Goal: Information Seeking & Learning: Find specific fact

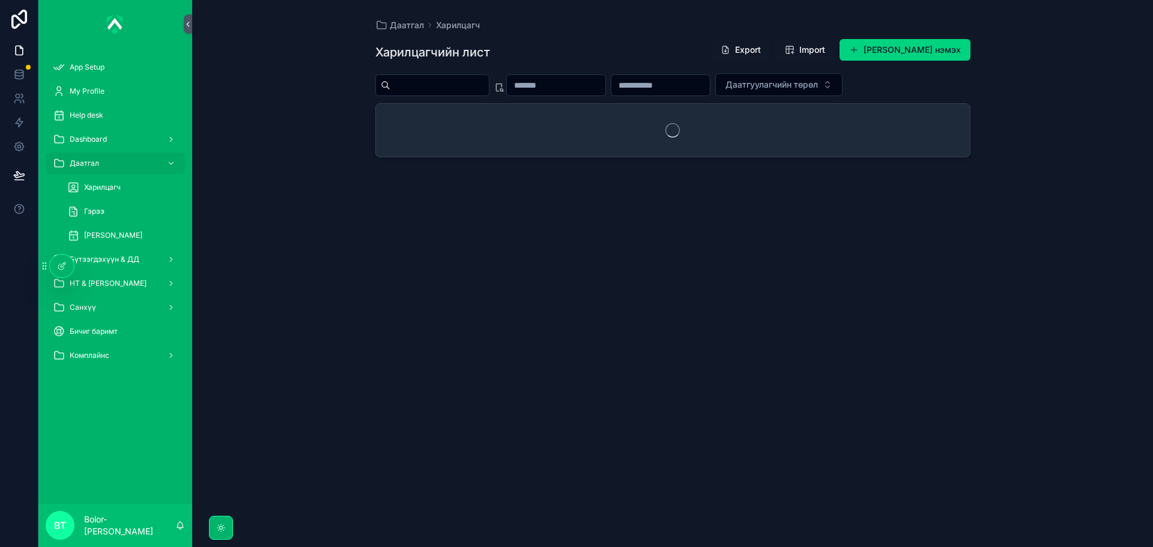
click at [125, 233] on span "[PERSON_NAME]" at bounding box center [113, 236] width 58 height 10
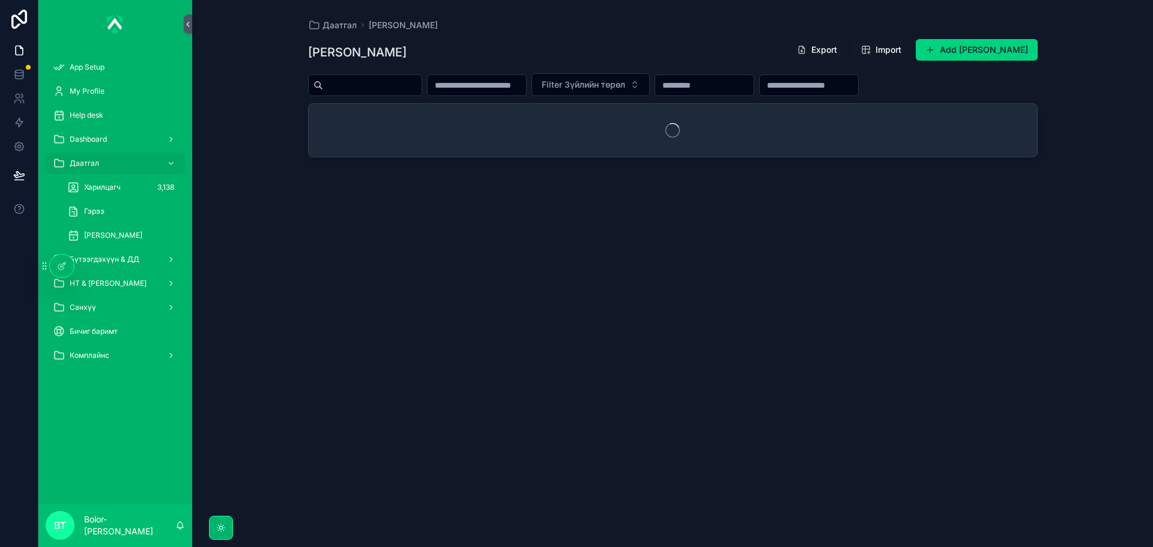
click at [387, 90] on input "scrollable content" at bounding box center [372, 85] width 98 height 17
paste input "**********"
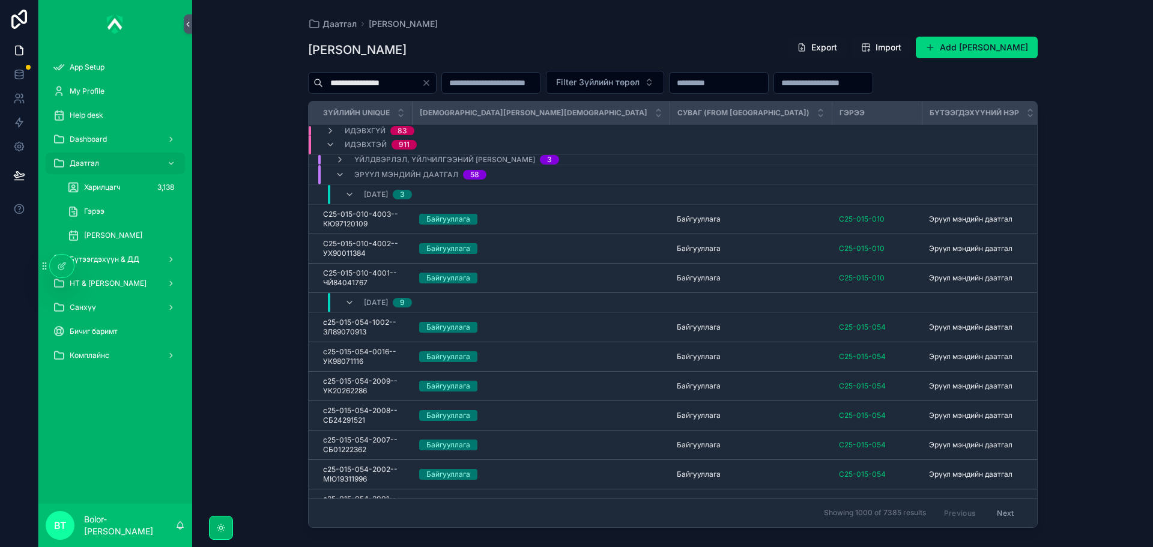
type input "**********"
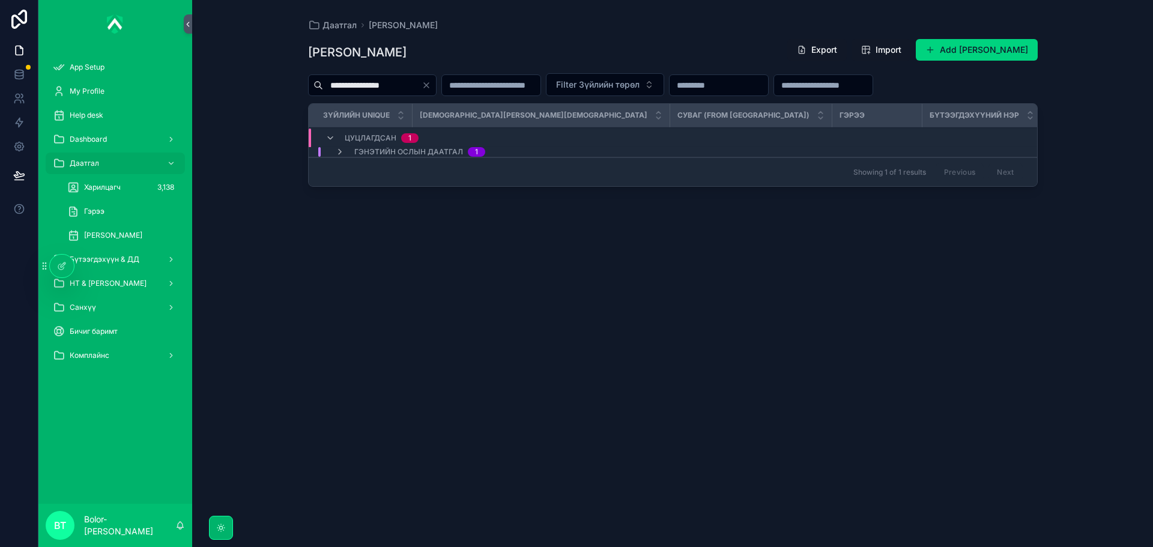
click at [510, 147] on td "Гэнэтийн ослын даатгал 1" at bounding box center [571, 152] width 524 height 10
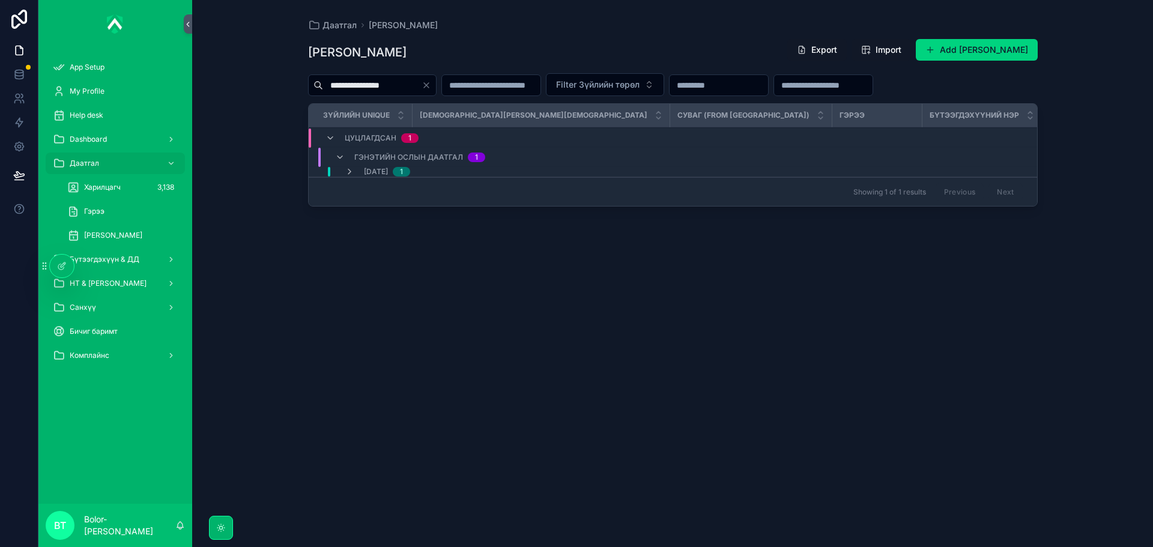
click at [460, 171] on div "[DATE] 1" at bounding box center [571, 172] width 524 height 10
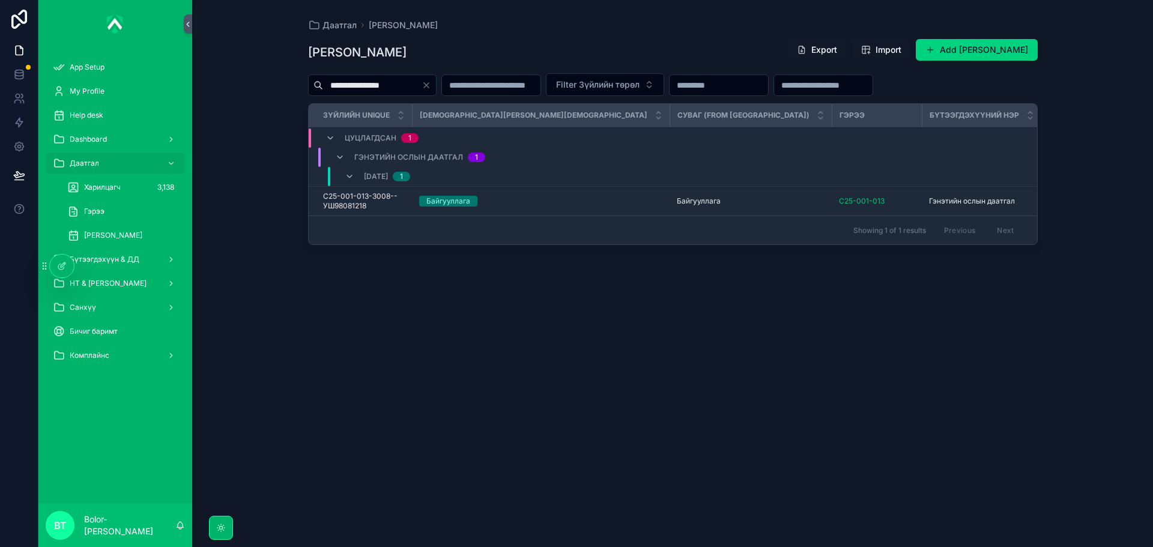
click at [677, 199] on div "[PERSON_NAME]" at bounding box center [751, 201] width 148 height 10
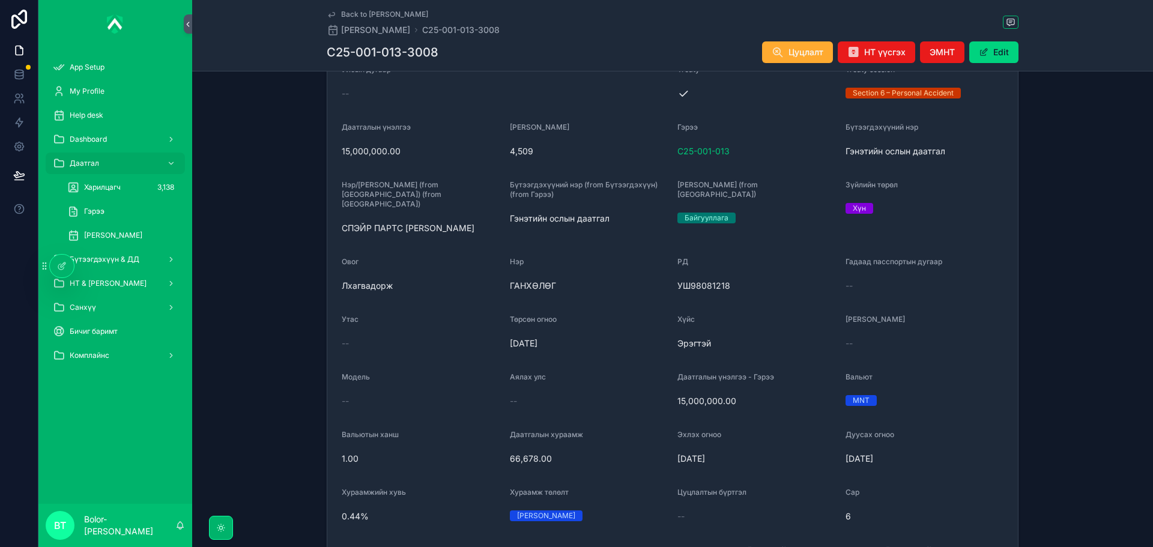
scroll to position [300, 0]
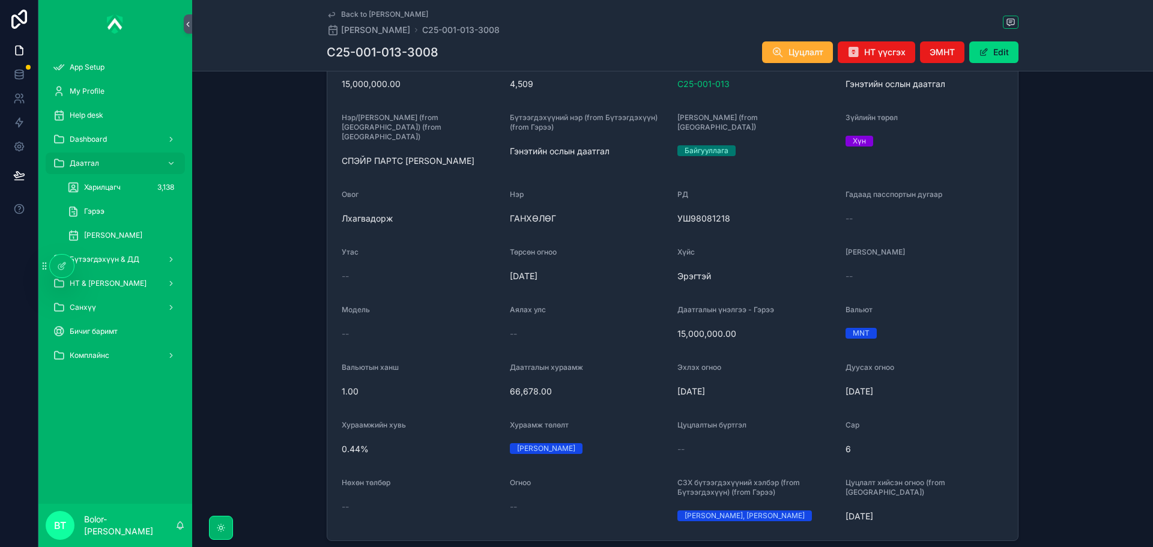
click at [884, 385] on span "[DATE]" at bounding box center [924, 391] width 159 height 12
drag, startPoint x: 894, startPoint y: 381, endPoint x: 784, endPoint y: 384, distance: 109.9
click at [784, 384] on form "Зүйлийн unique C25-001-013-3008--УШ98081218 Зүйлийн ID C25-001-013-3008 Улсын д…" at bounding box center [672, 233] width 690 height 615
click at [770, 387] on span "[DATE]" at bounding box center [756, 391] width 159 height 12
click at [740, 387] on span "[DATE]" at bounding box center [756, 391] width 159 height 12
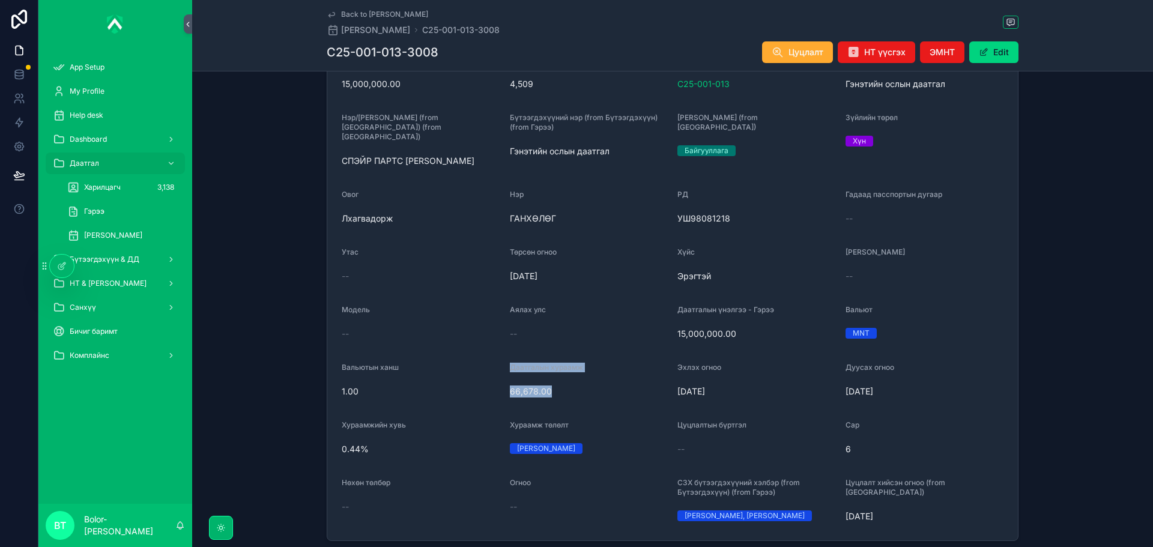
drag, startPoint x: 545, startPoint y: 379, endPoint x: 497, endPoint y: 384, distance: 48.9
click at [497, 384] on form "Зүйлийн unique C25-001-013-3008--УШ98081218 Зүйлийн ID C25-001-013-3008 Улсын д…" at bounding box center [672, 233] width 690 height 615
click at [588, 390] on div "66,678.00" at bounding box center [589, 391] width 159 height 19
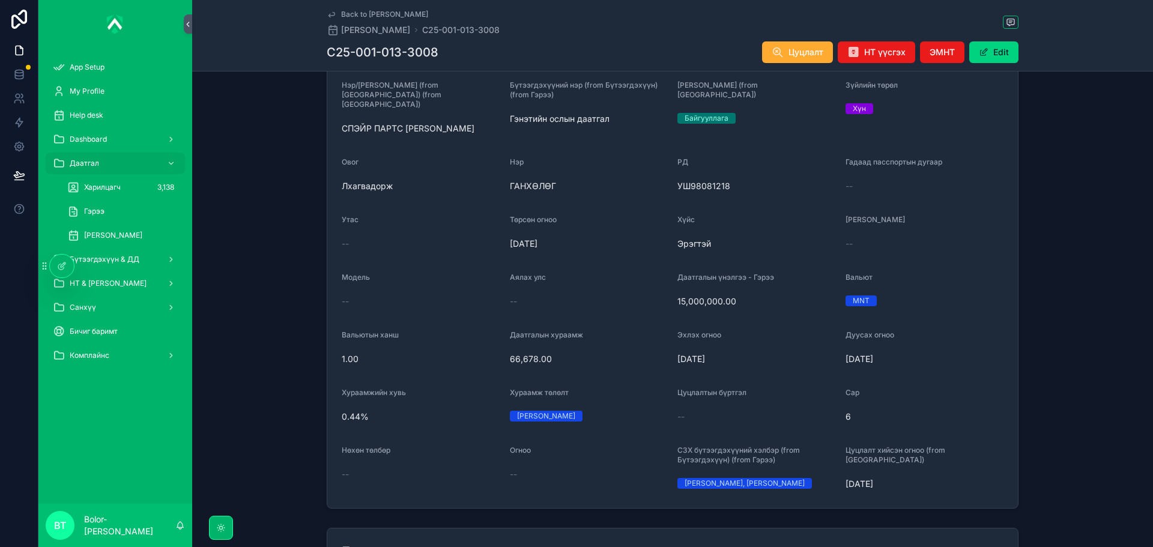
scroll to position [360, 0]
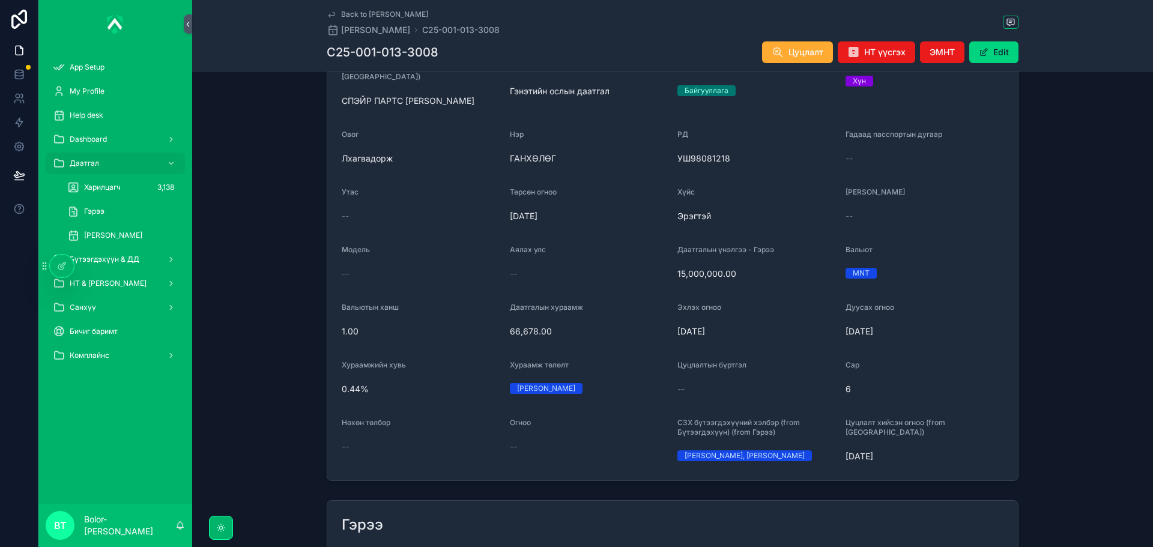
drag, startPoint x: 884, startPoint y: 439, endPoint x: 841, endPoint y: 442, distance: 42.8
click at [841, 442] on form "Зүйлийн unique C25-001-013-3008--УШ98081218 Зүйлийн ID C25-001-013-3008 Улсын д…" at bounding box center [672, 173] width 690 height 615
click at [907, 450] on span "[DATE]" at bounding box center [924, 456] width 159 height 12
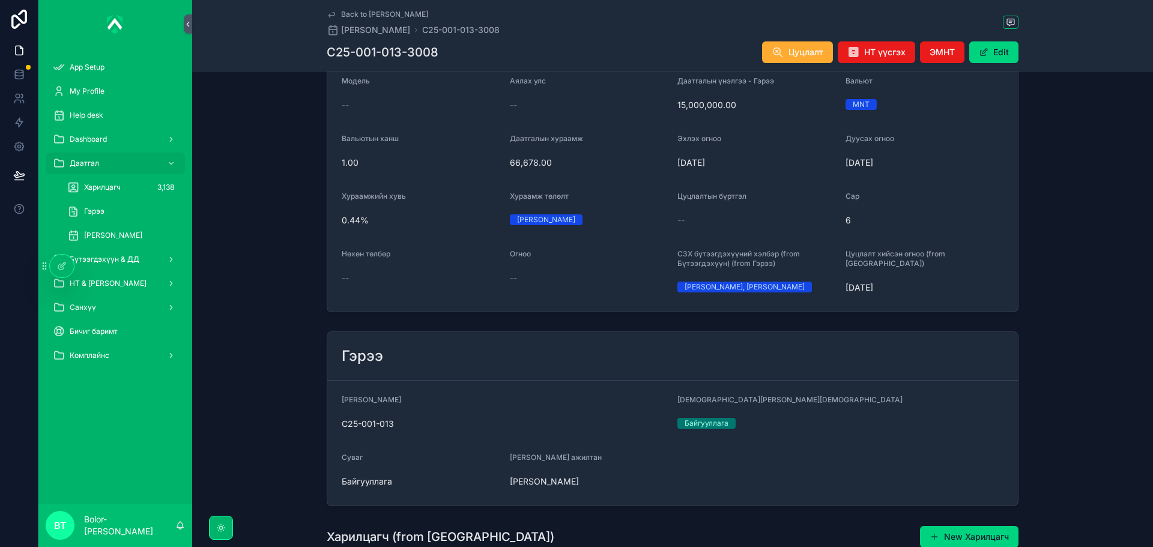
scroll to position [540, 0]
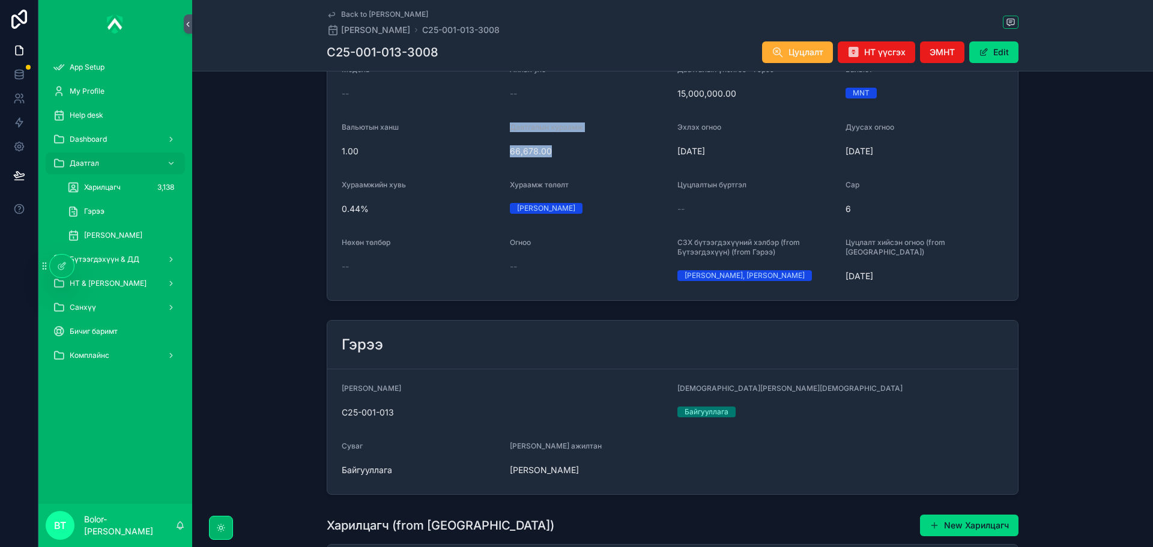
drag, startPoint x: 549, startPoint y: 146, endPoint x: 498, endPoint y: 140, distance: 51.4
click at [554, 145] on span "66,678.00" at bounding box center [589, 151] width 159 height 12
click at [578, 239] on div "Огноо" at bounding box center [589, 245] width 159 height 14
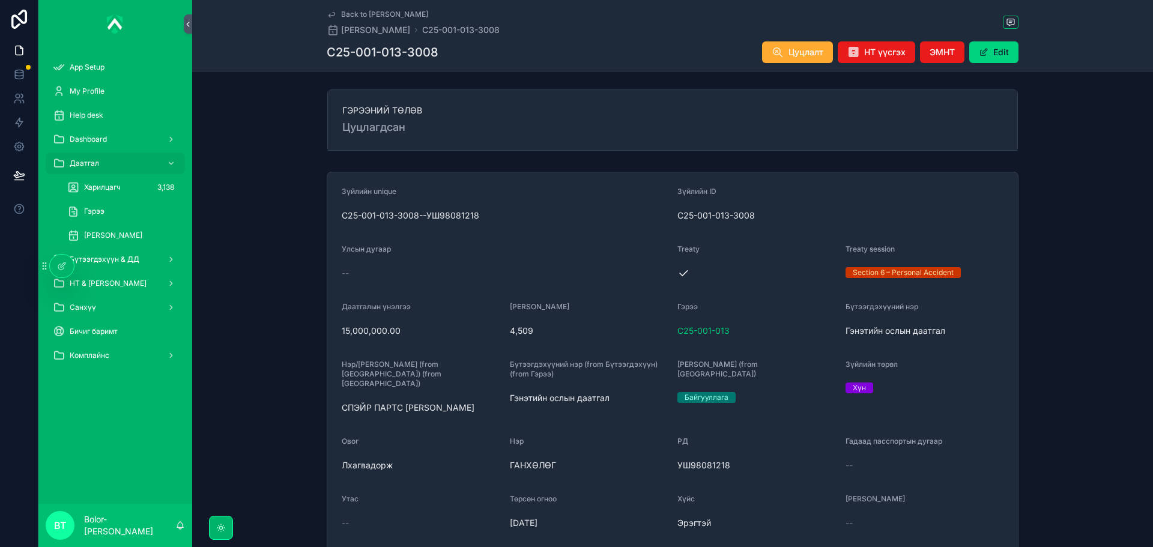
scroll to position [120, 0]
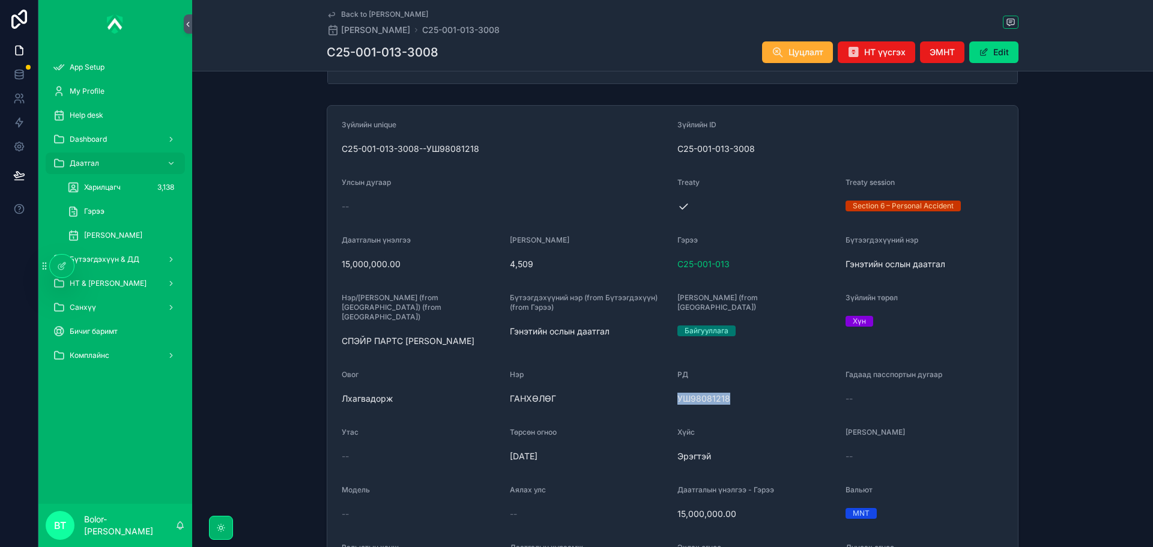
drag, startPoint x: 730, startPoint y: 385, endPoint x: 673, endPoint y: 390, distance: 57.3
click at [673, 390] on form "Зүйлийн unique C25-001-013-3008--УШ98081218 Зүйлийн ID C25-001-013-3008 Улсын д…" at bounding box center [672, 413] width 690 height 615
click at [628, 370] on div "Нэр" at bounding box center [589, 377] width 159 height 14
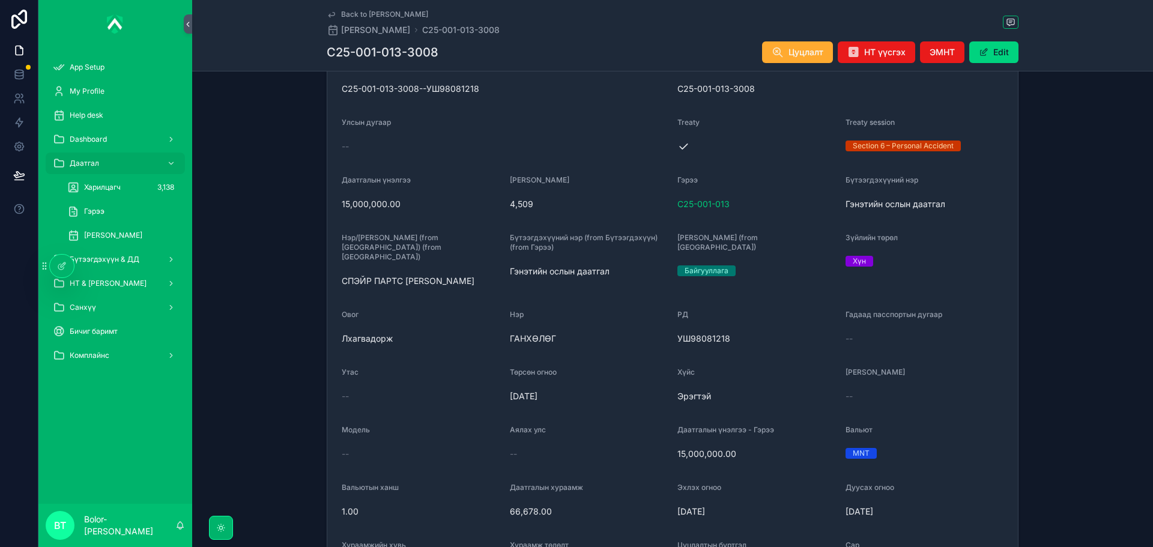
click at [635, 370] on div "Төрсөн огноо" at bounding box center [589, 374] width 159 height 14
click at [898, 367] on div "[PERSON_NAME]" at bounding box center [924, 374] width 159 height 14
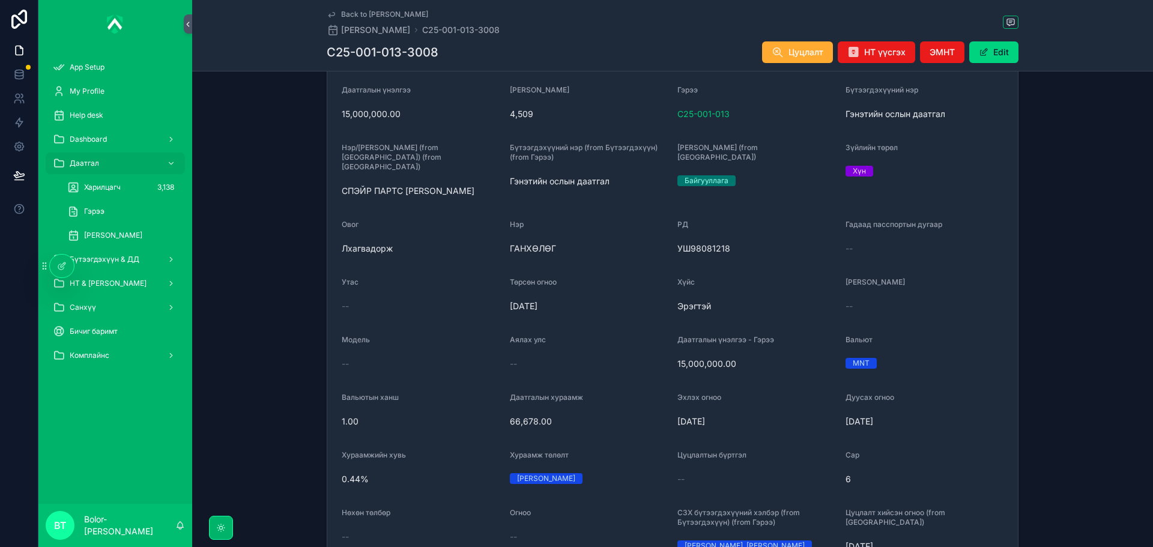
scroll to position [262, 0]
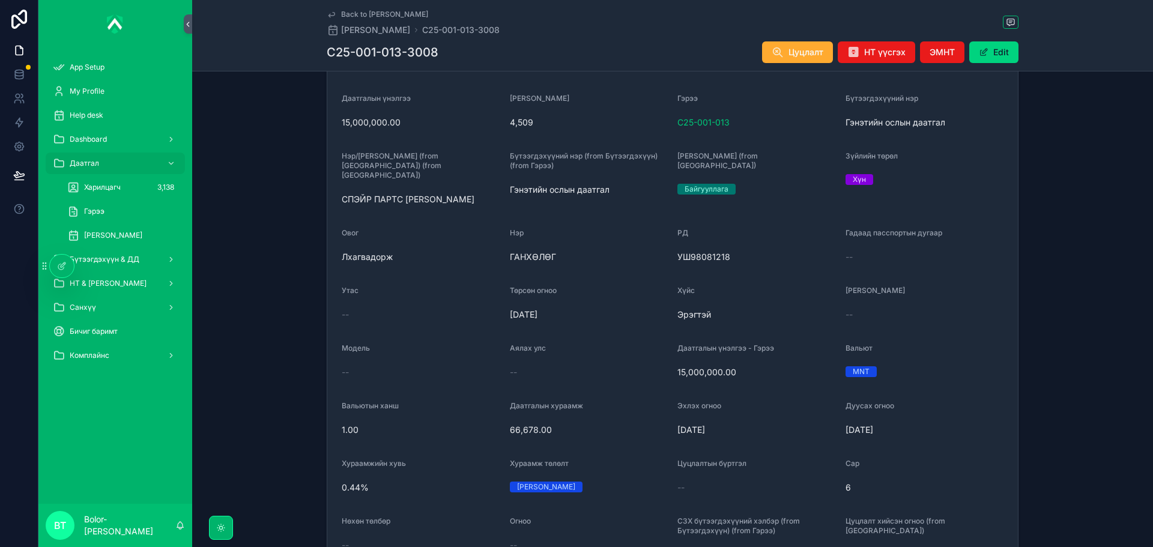
click at [730, 309] on span "Эрэгтэй" at bounding box center [756, 315] width 159 height 12
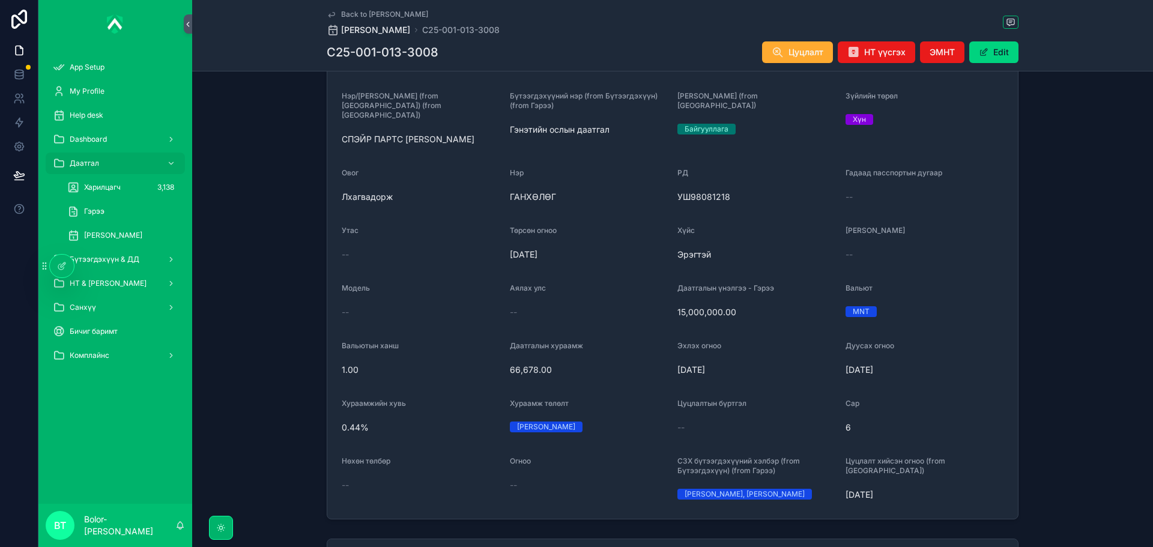
click at [410, 32] on span "[PERSON_NAME]" at bounding box center [375, 30] width 69 height 12
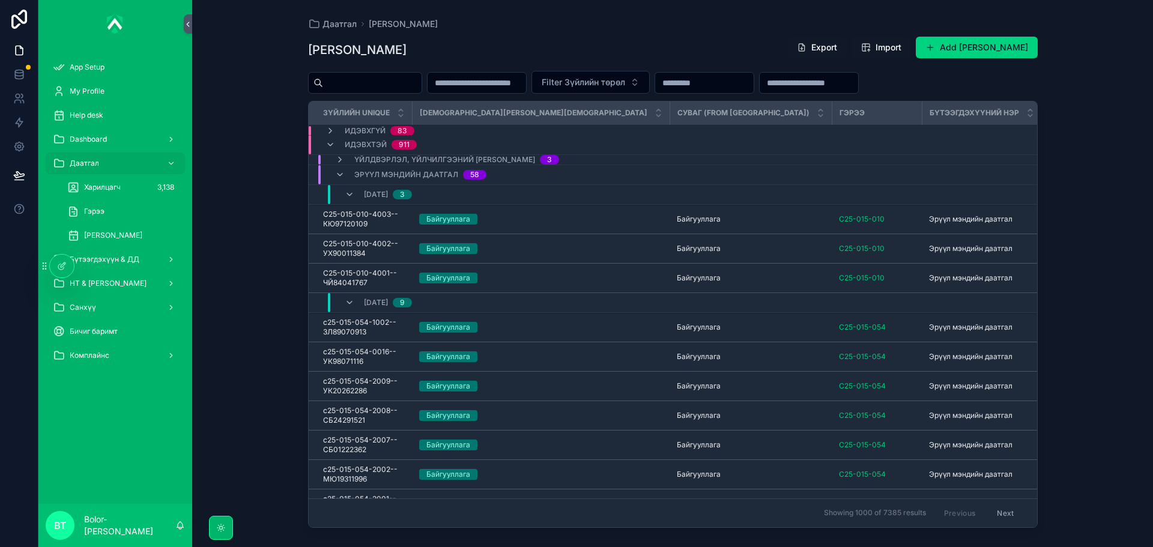
click at [405, 84] on input "scrollable content" at bounding box center [372, 82] width 98 height 17
paste input "**********"
type input "**********"
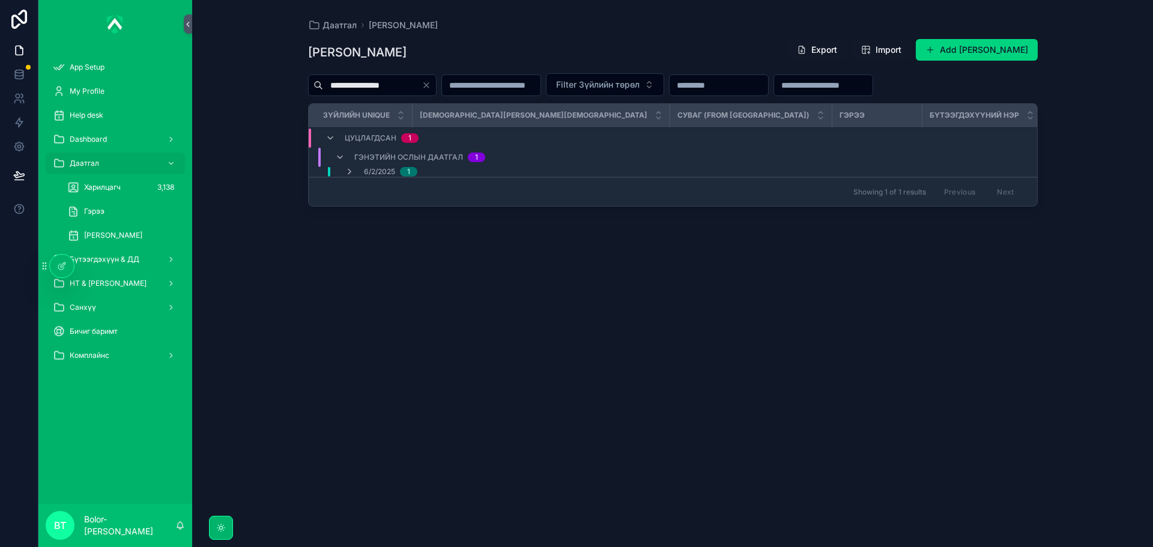
click at [425, 171] on div "[DATE] 1" at bounding box center [380, 172] width 101 height 10
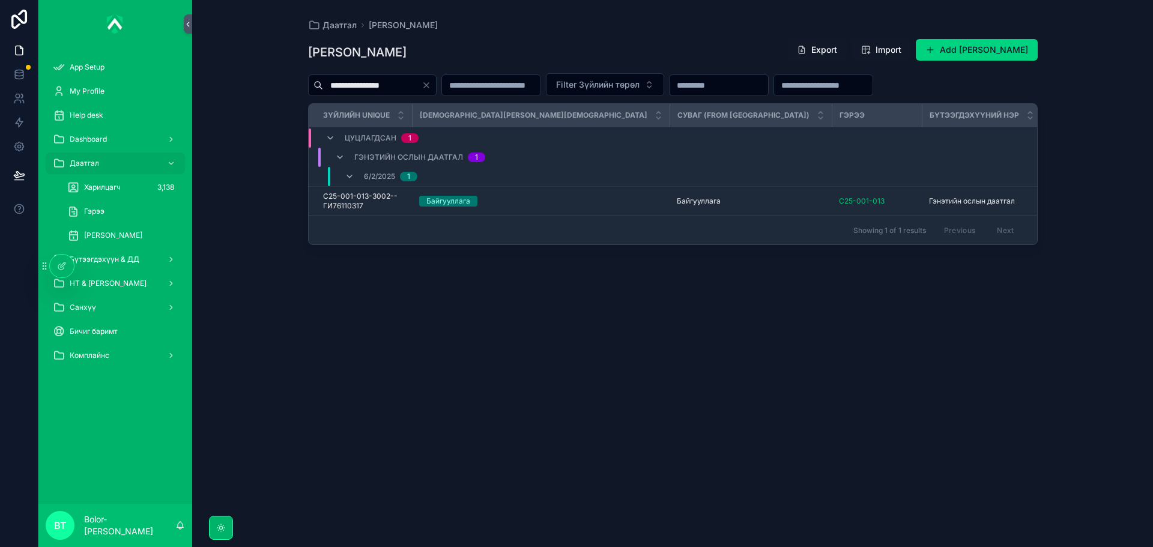
click at [495, 201] on div "Байгууллага" at bounding box center [540, 201] width 243 height 11
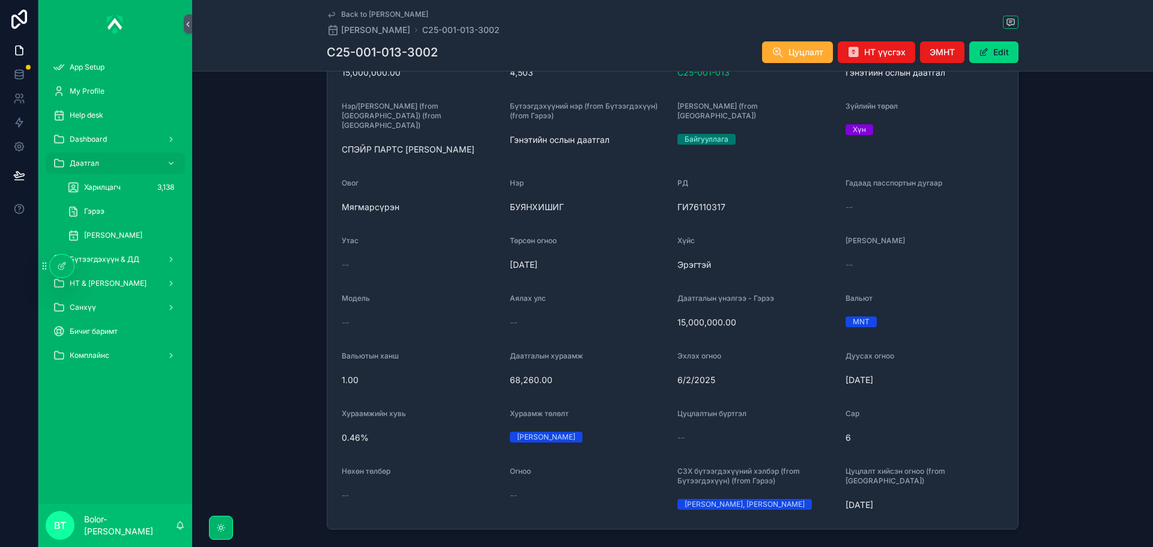
scroll to position [420, 0]
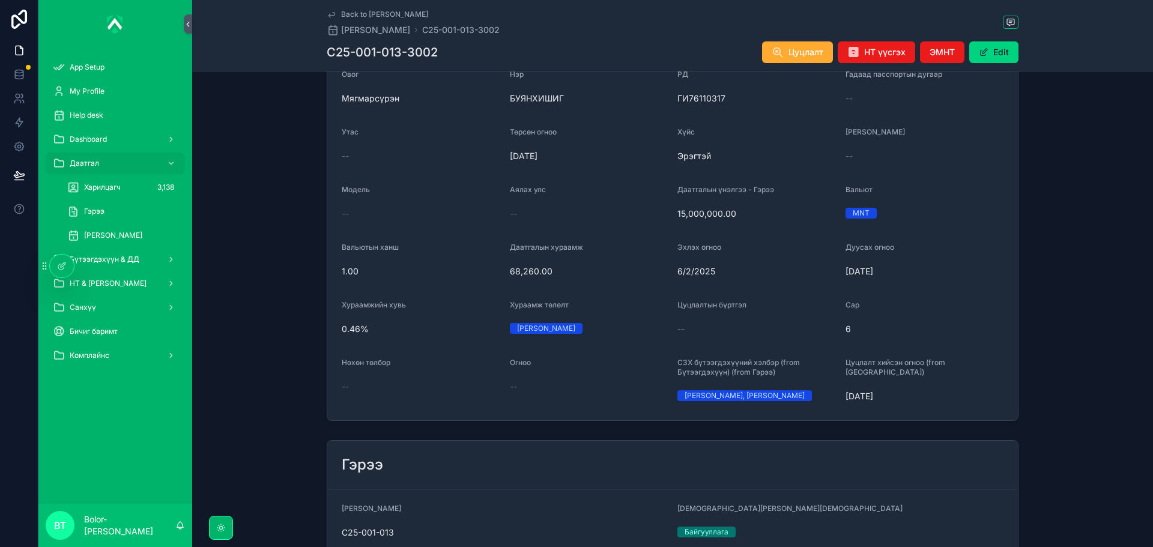
click at [1009, 363] on form "Зүйлийн unique C25-001-013-3002--ГИ76110317 Зүйлийн ID C25-001-013-3002 Улсын д…" at bounding box center [672, 112] width 690 height 615
click at [927, 387] on div "[DATE]" at bounding box center [924, 396] width 159 height 19
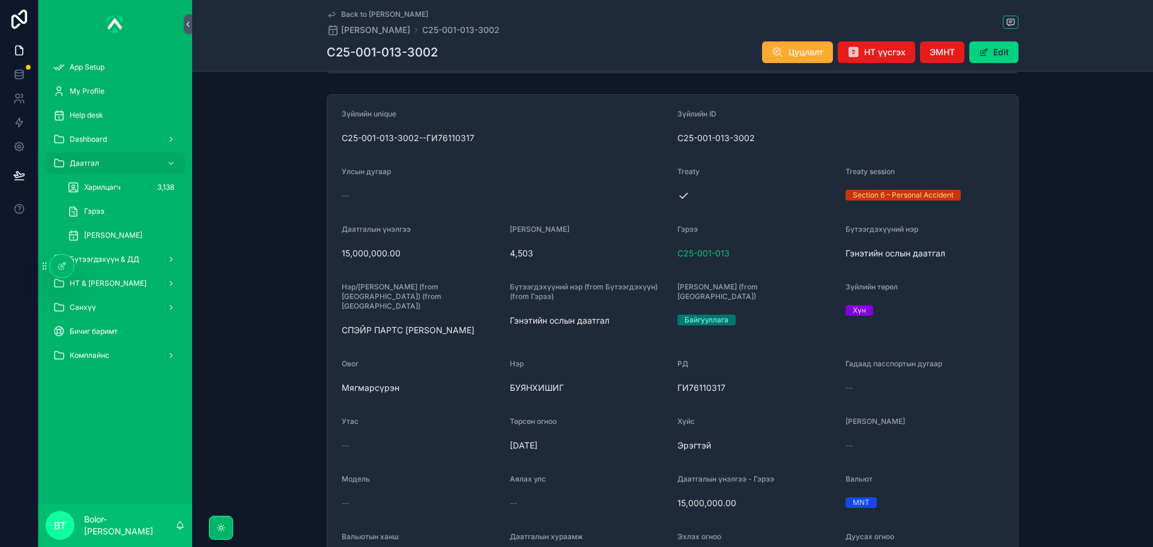
scroll to position [120, 0]
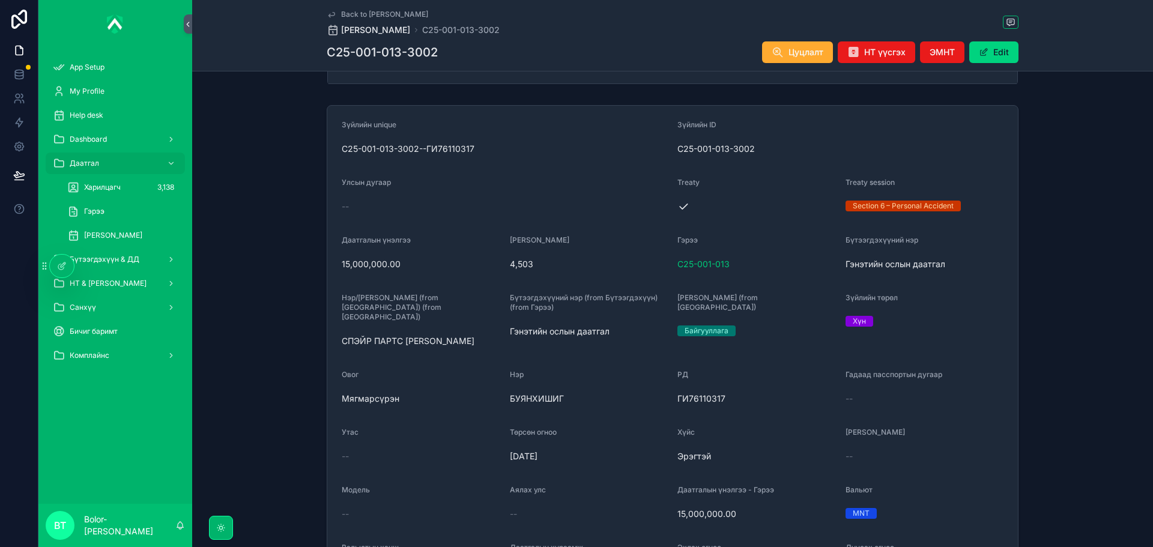
click at [378, 26] on span "[PERSON_NAME]" at bounding box center [375, 30] width 69 height 12
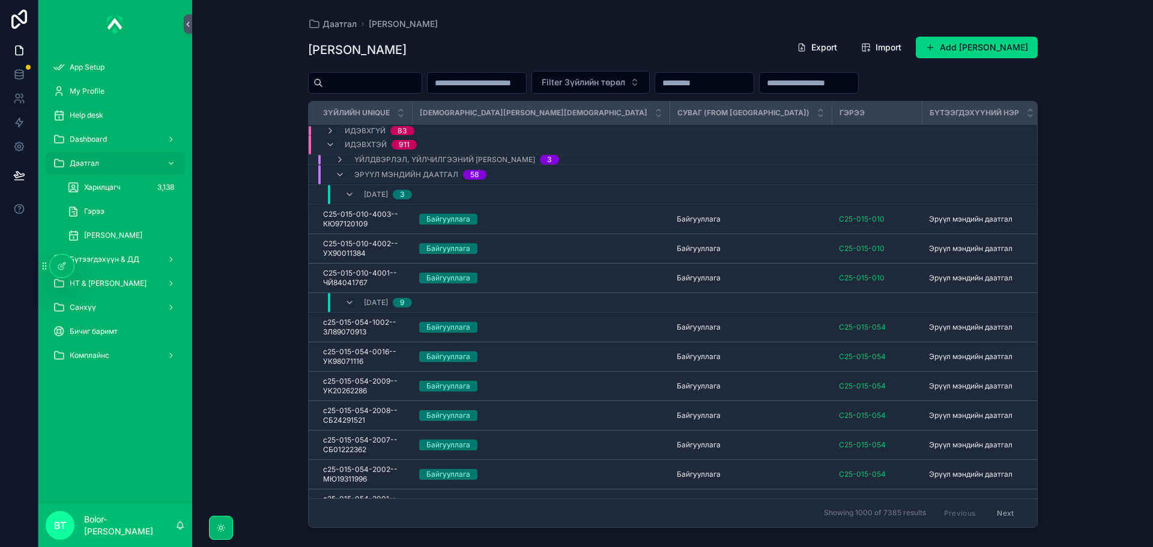
click at [352, 85] on input "scrollable content" at bounding box center [372, 82] width 98 height 17
paste input "**********"
type input "**********"
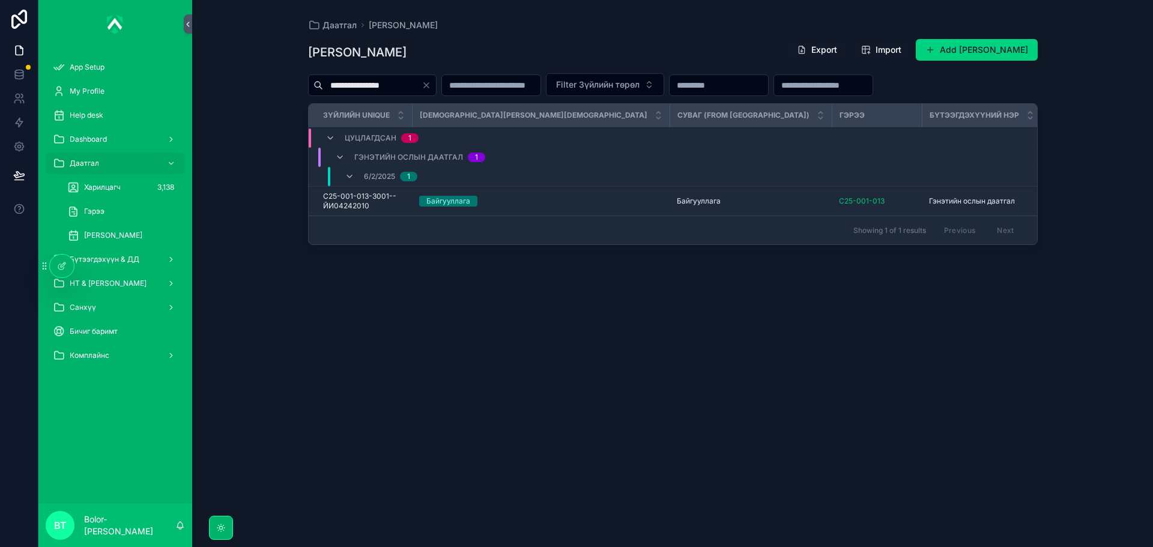
click at [485, 205] on div "Байгууллага" at bounding box center [540, 201] width 243 height 11
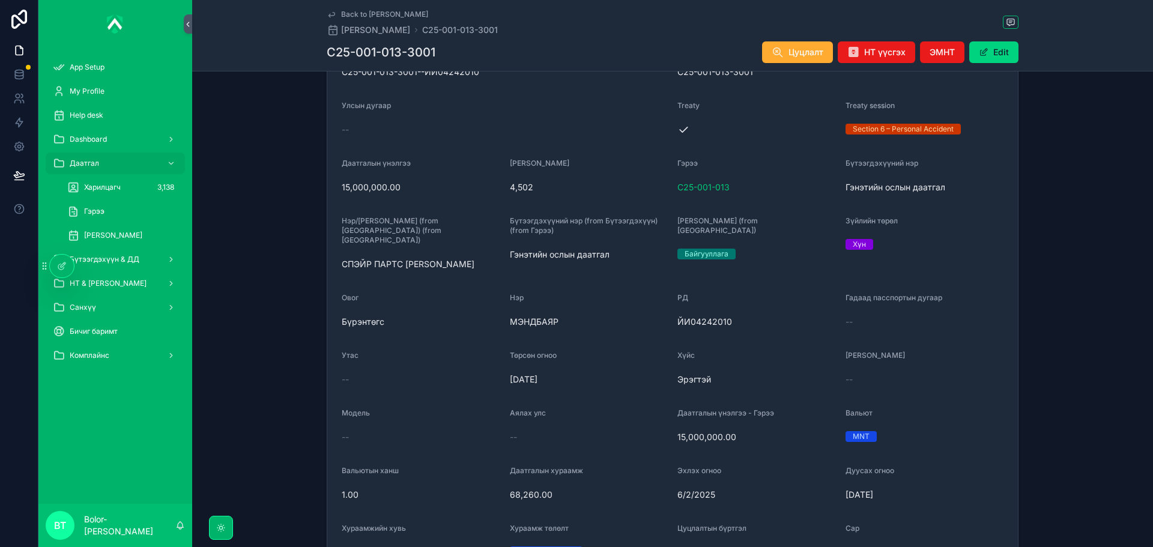
scroll to position [360, 0]
